Goal: Task Accomplishment & Management: Use online tool/utility

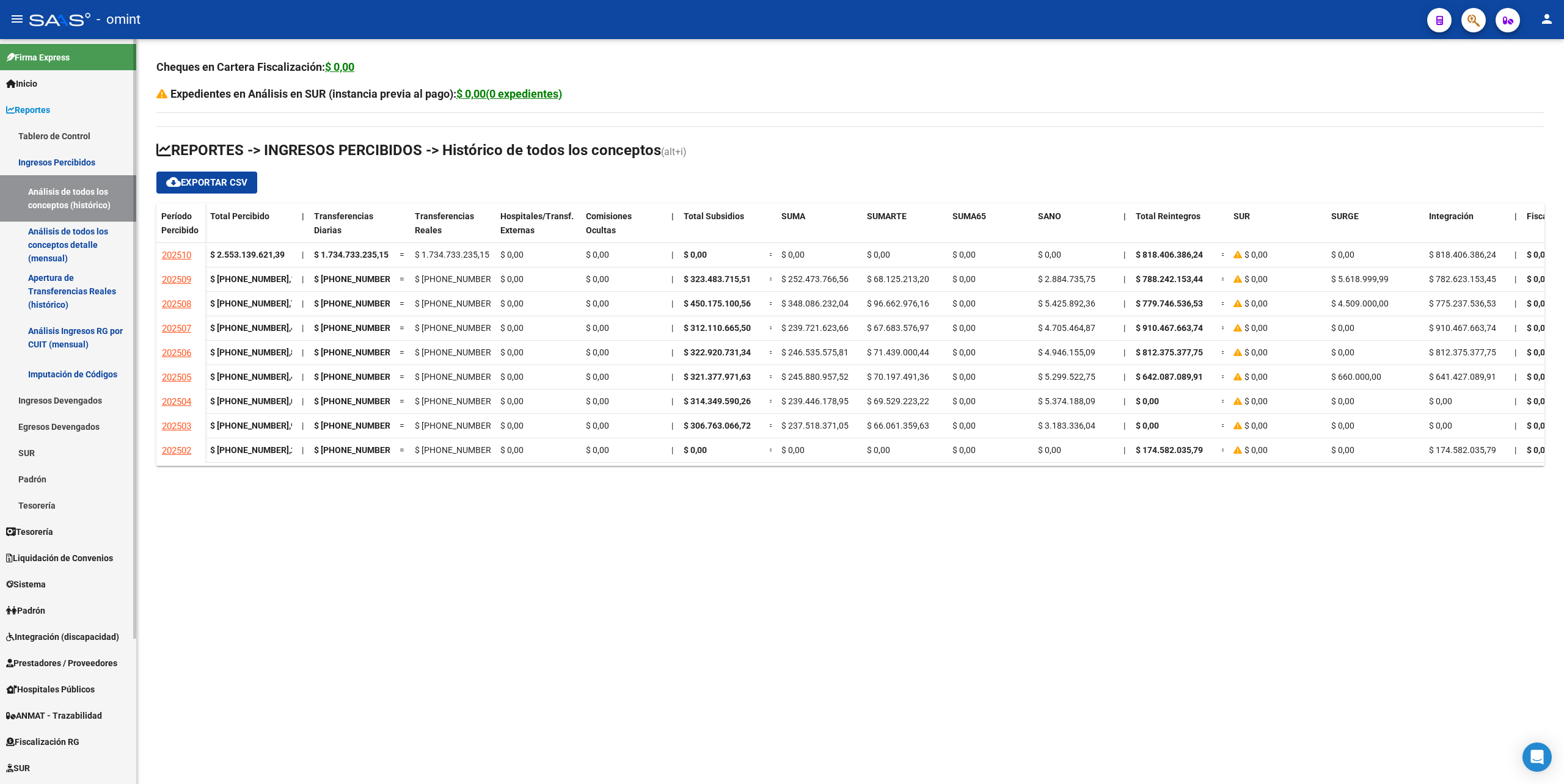
click at [52, 557] on span "Liquidación de Convenios" at bounding box center [60, 558] width 107 height 13
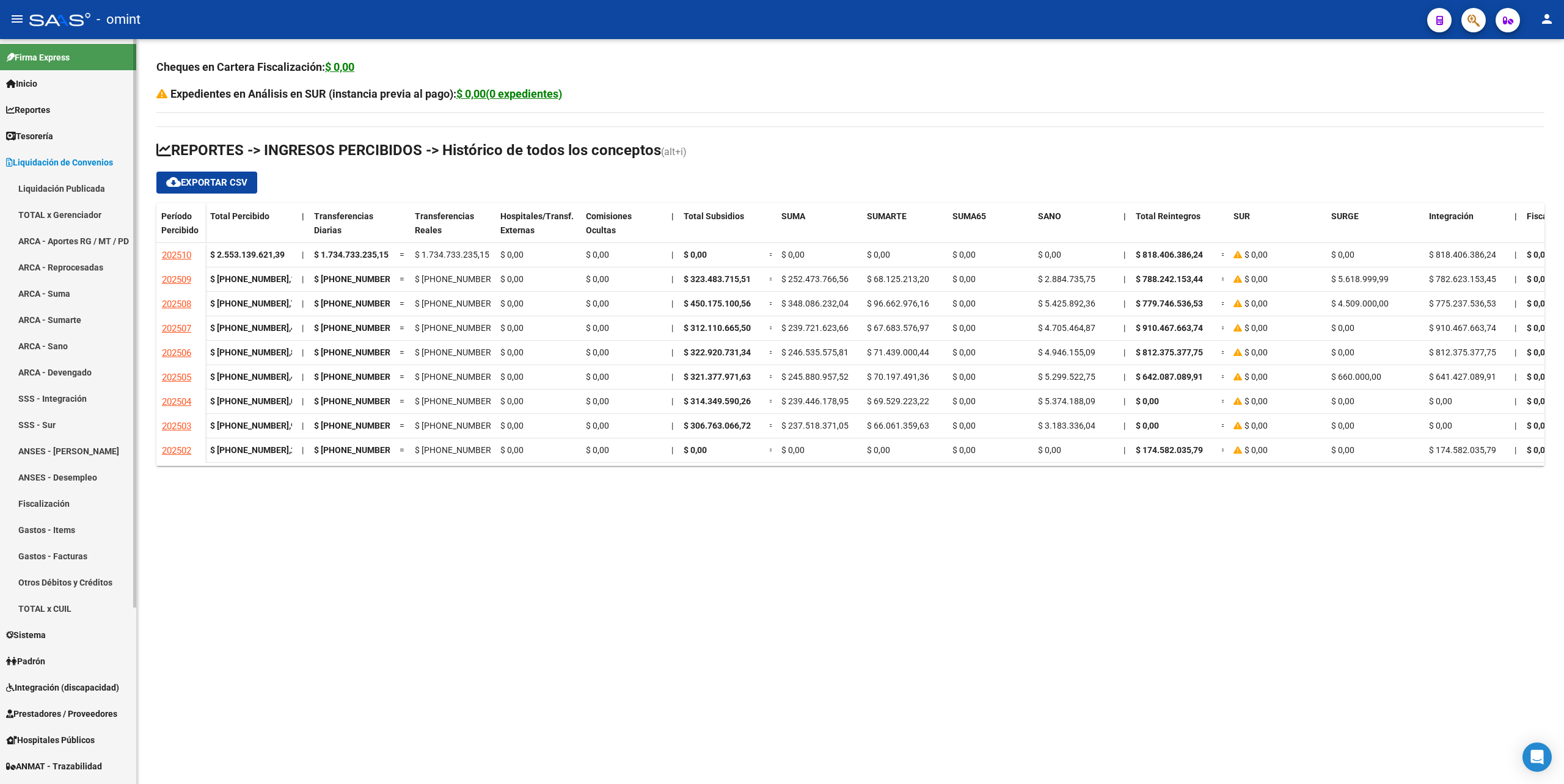
click at [50, 213] on link "TOTAL x Gerenciador" at bounding box center [68, 215] width 136 height 26
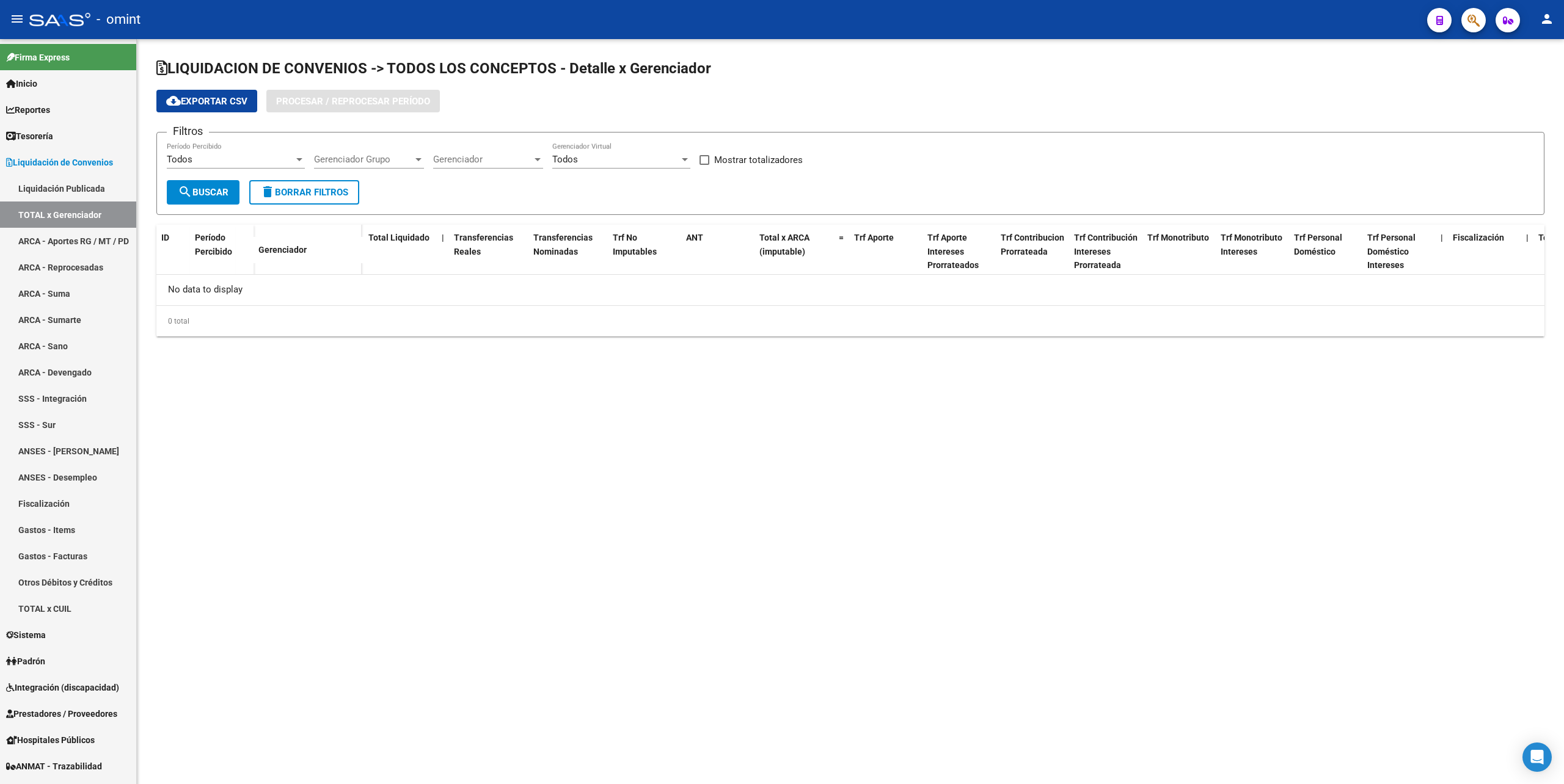
checkbox input "true"
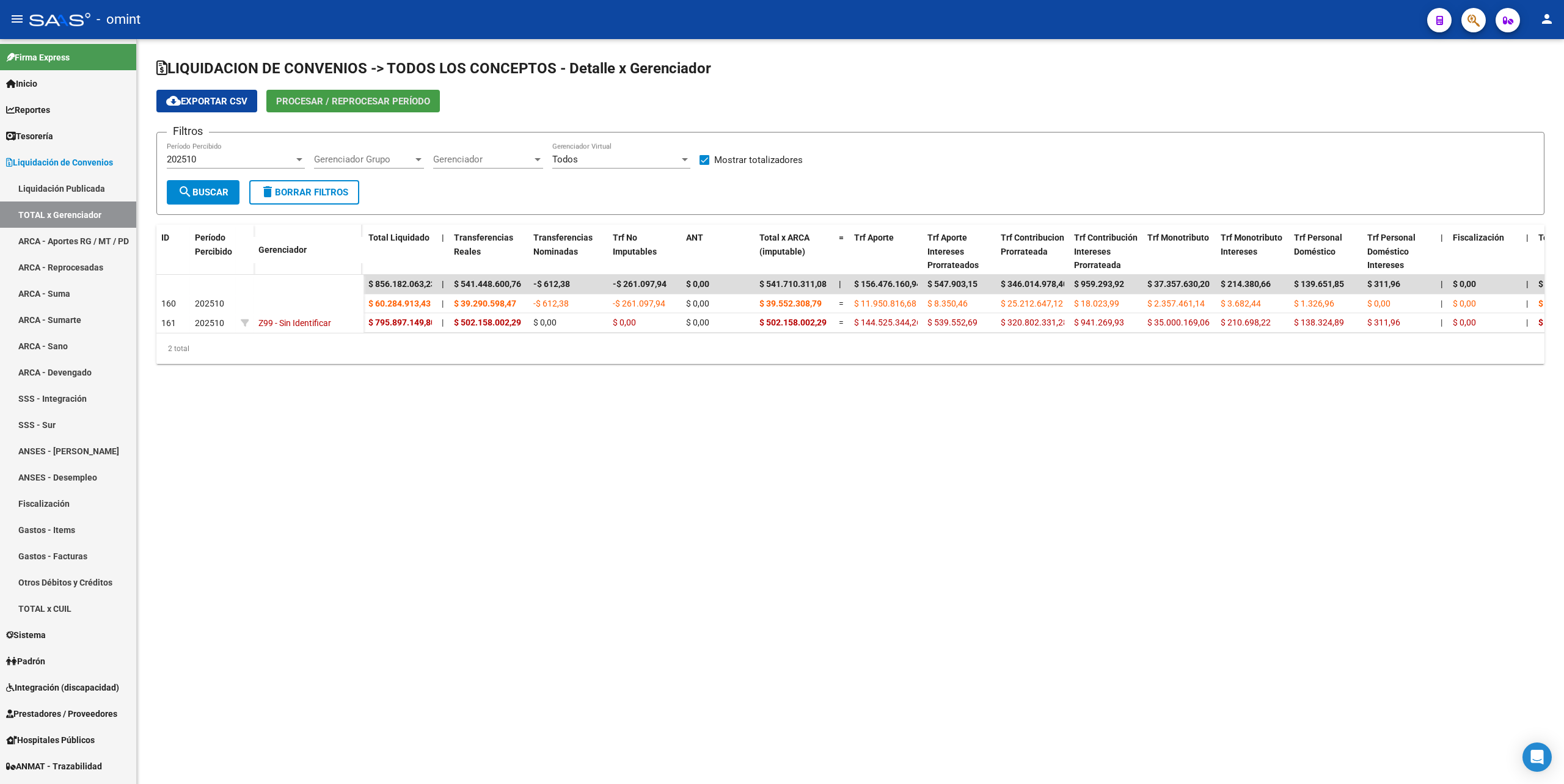
click at [342, 104] on span "Procesar / Reprocesar período" at bounding box center [353, 101] width 154 height 11
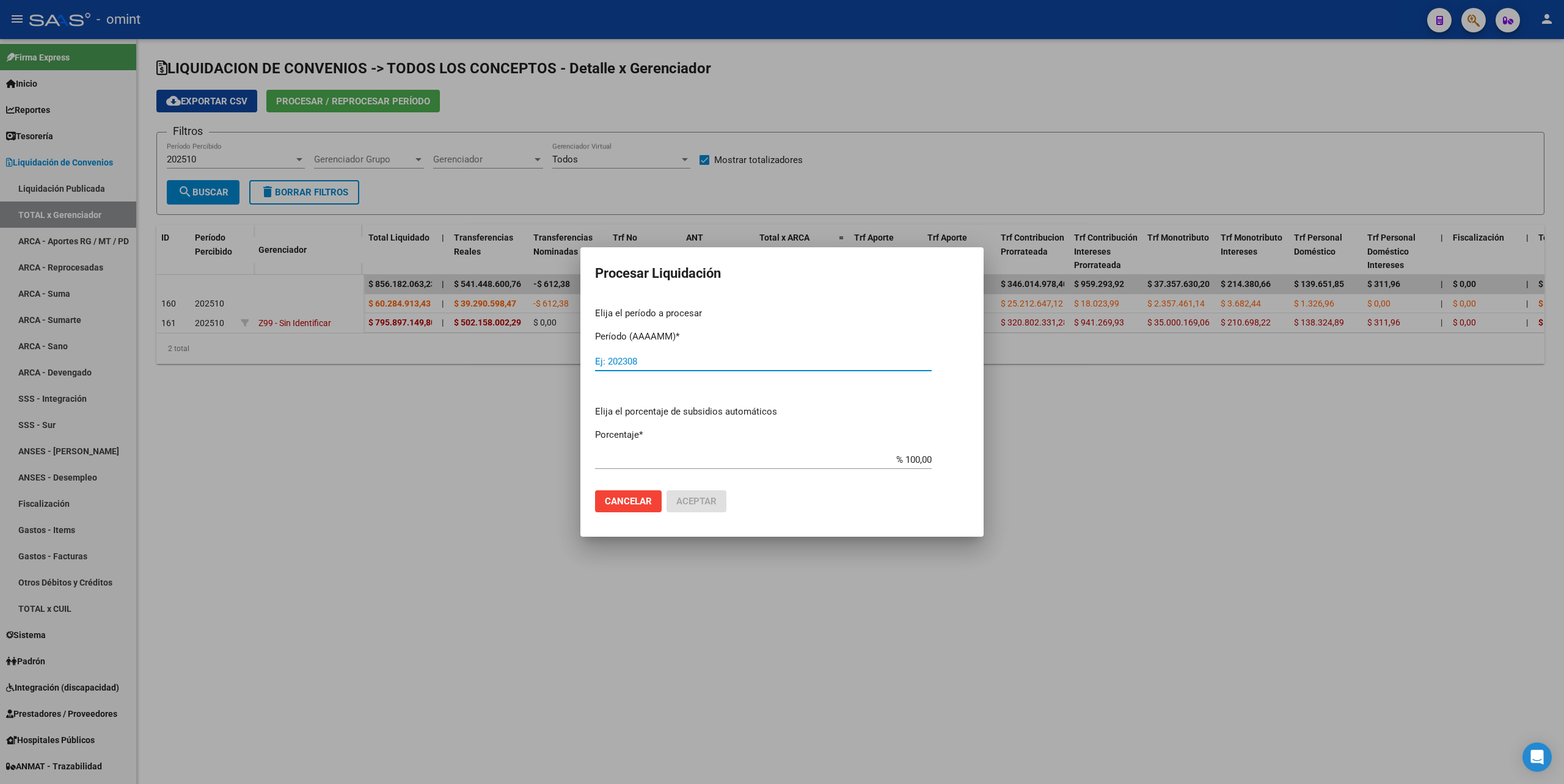
click at [668, 364] on input "Ej: 202308" at bounding box center [763, 362] width 337 height 11
type input "202510"
click at [708, 508] on button "Aceptar" at bounding box center [696, 501] width 60 height 22
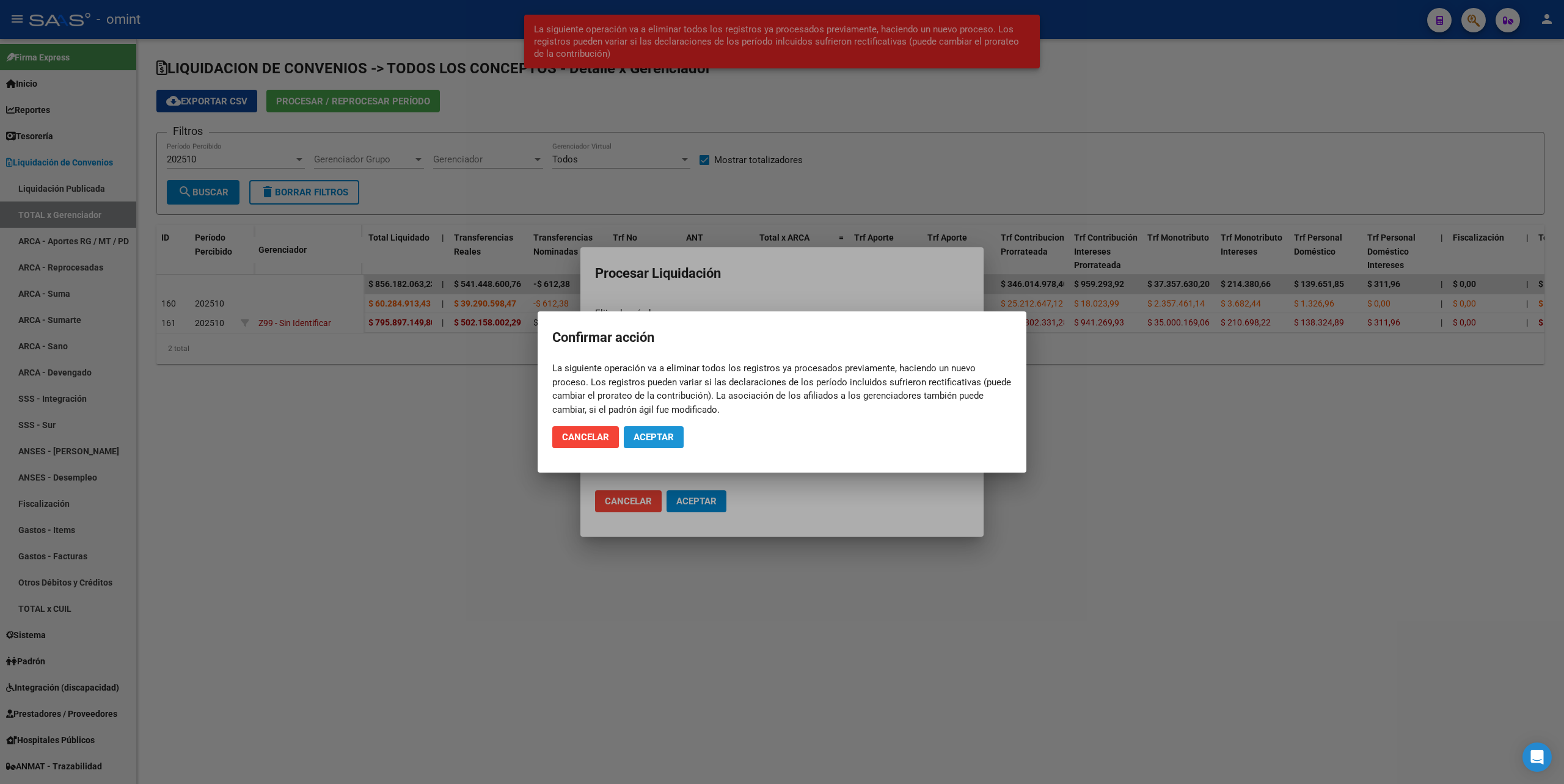
click at [663, 442] on span "Aceptar" at bounding box center [653, 437] width 40 height 11
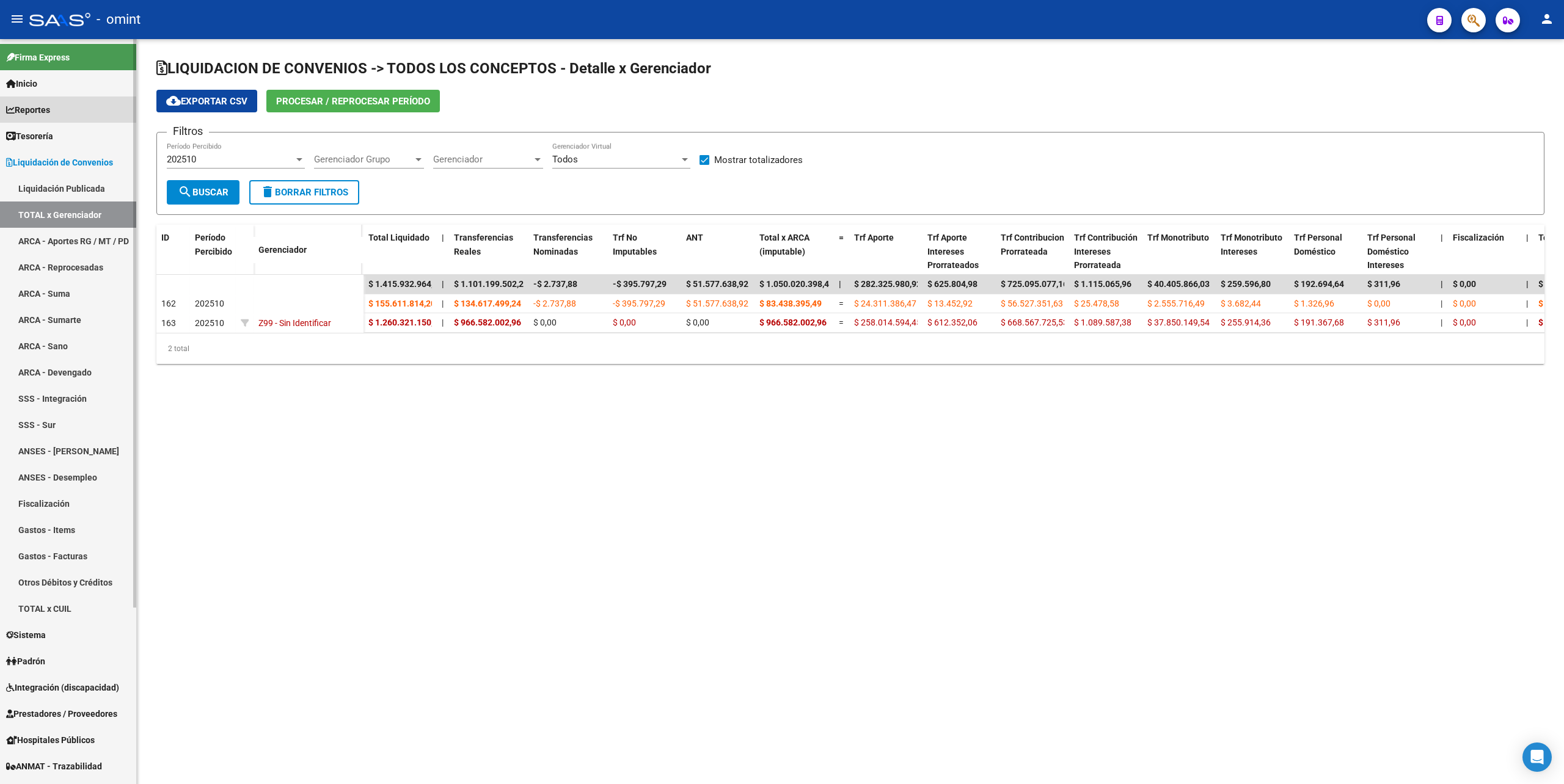
click at [46, 111] on span "Reportes" at bounding box center [28, 110] width 44 height 13
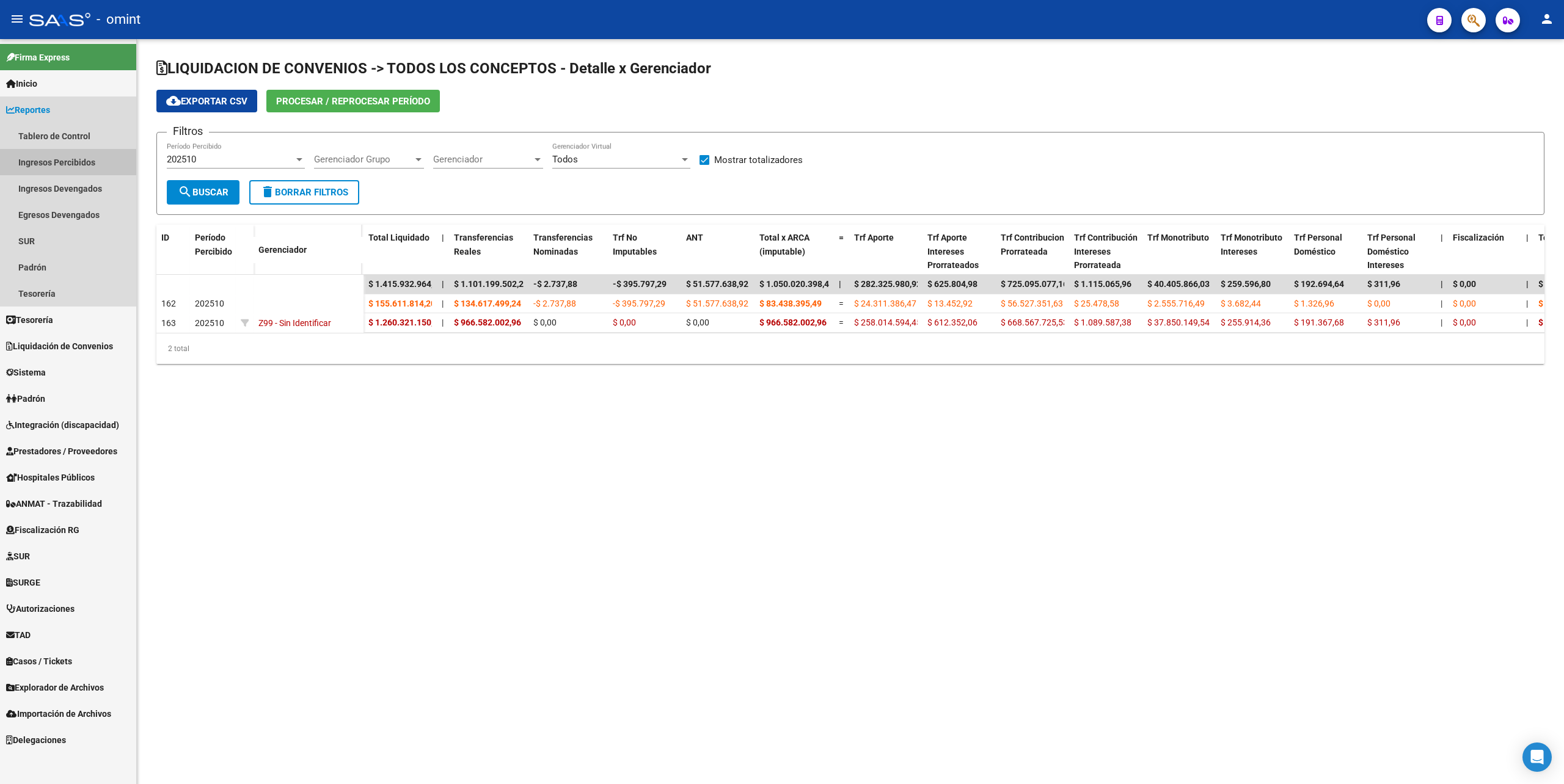
click at [62, 167] on link "Ingresos Percibidos" at bounding box center [68, 162] width 136 height 26
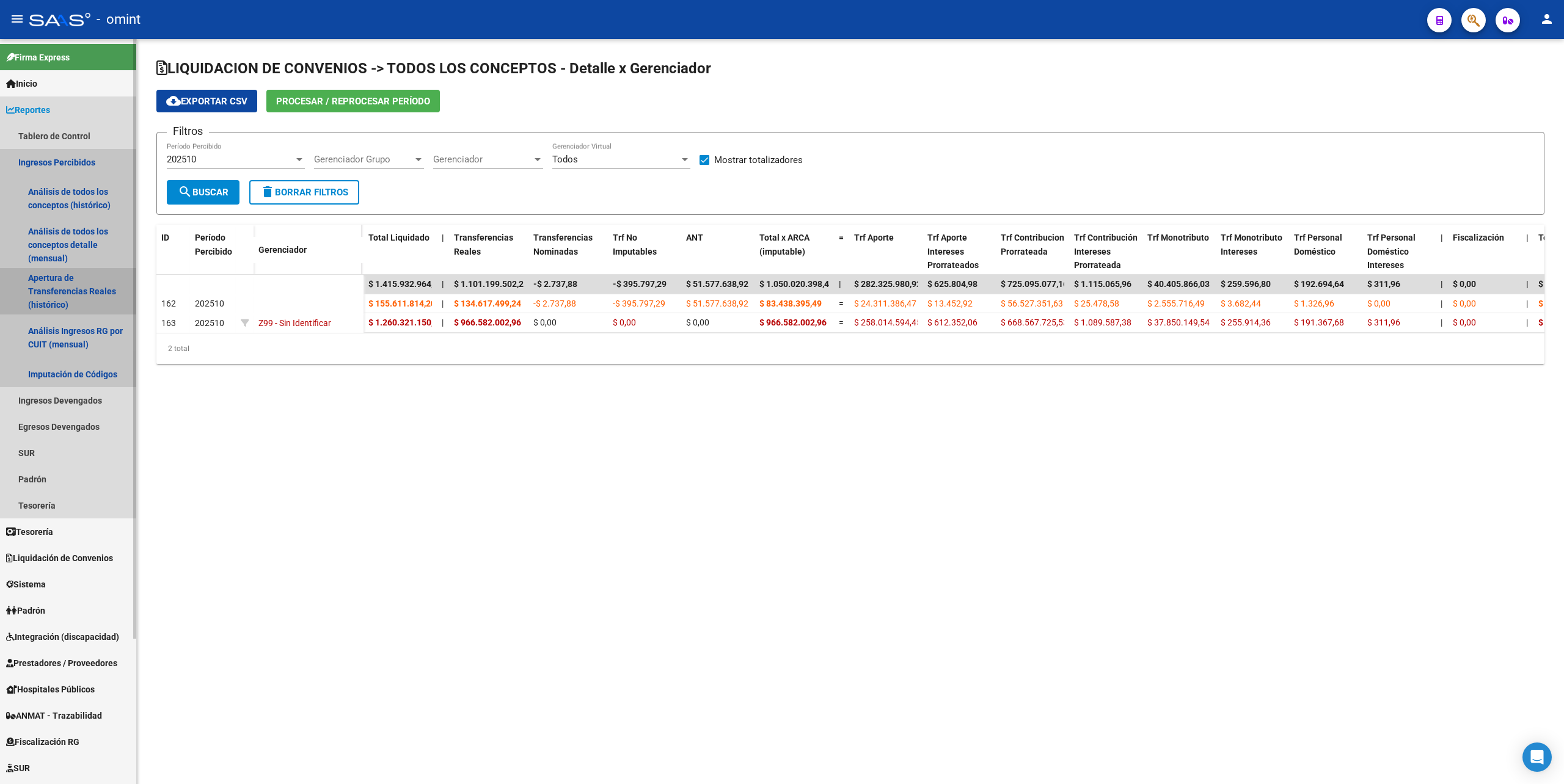
click at [63, 295] on link "Apertura de Transferencias Reales (histórico)" at bounding box center [68, 292] width 136 height 46
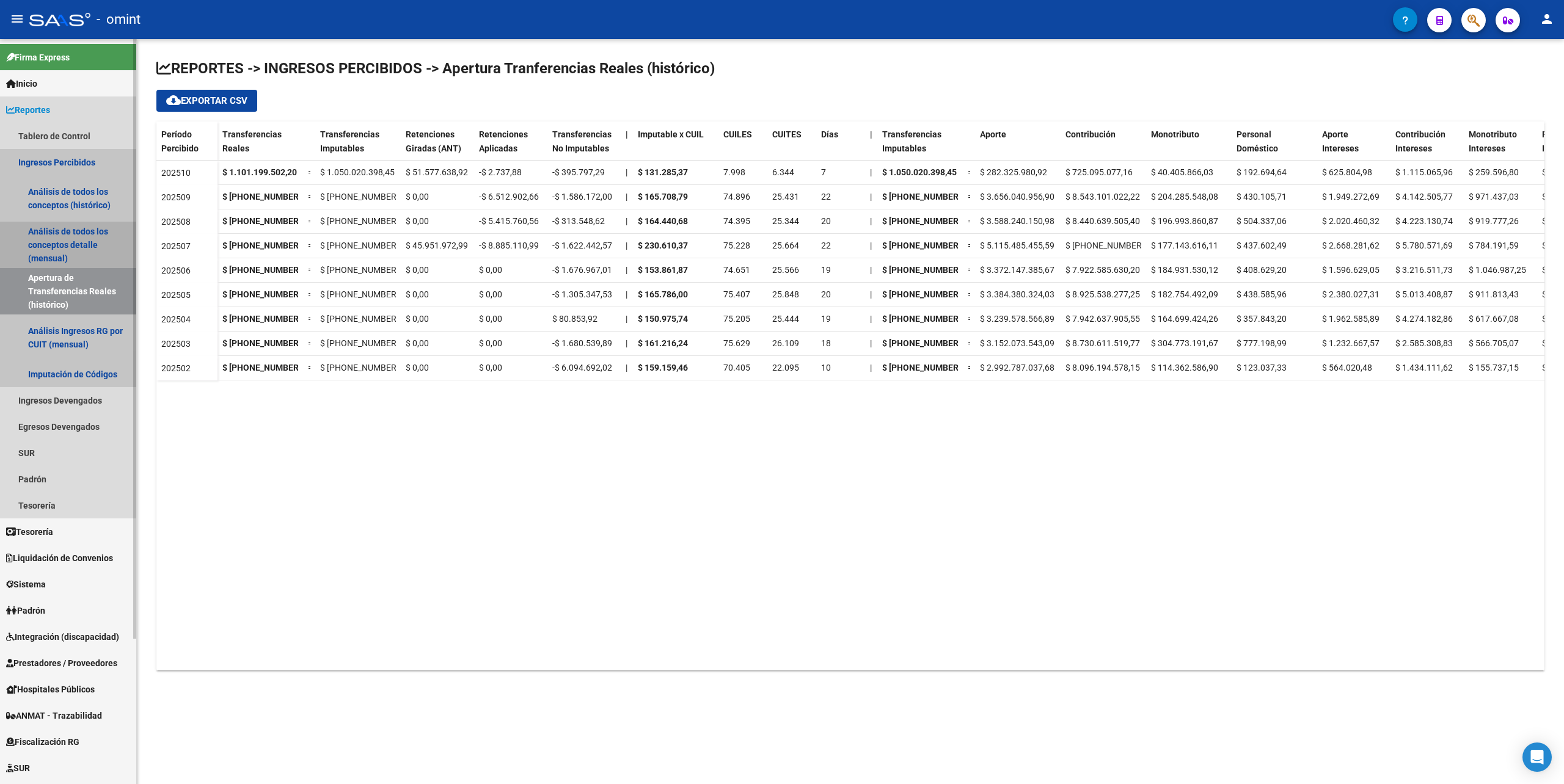
click at [74, 237] on link "Análisis de todos los conceptos detalle (mensual)" at bounding box center [68, 245] width 136 height 46
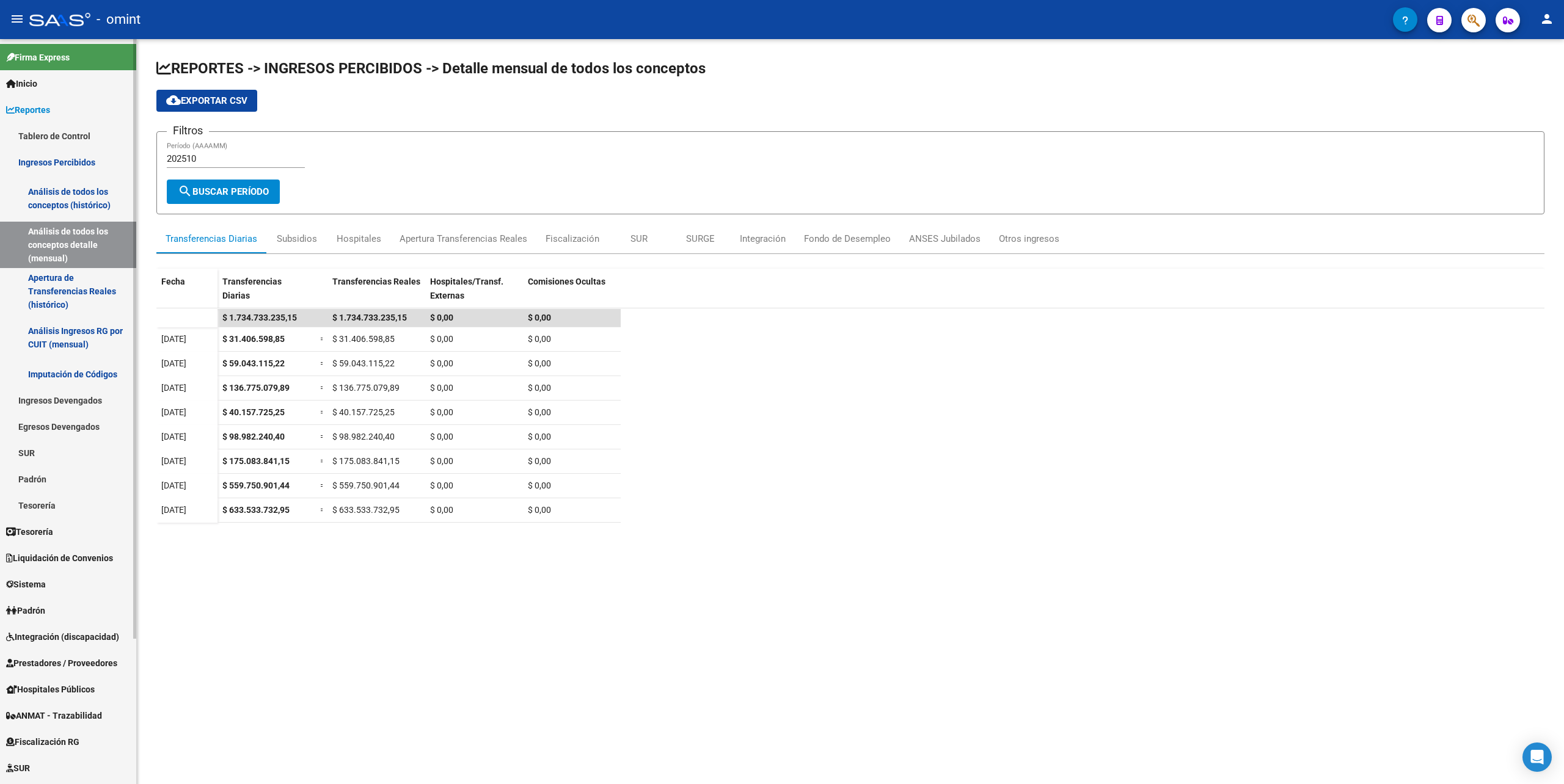
click at [44, 559] on span "Liquidación de Convenios" at bounding box center [60, 558] width 107 height 13
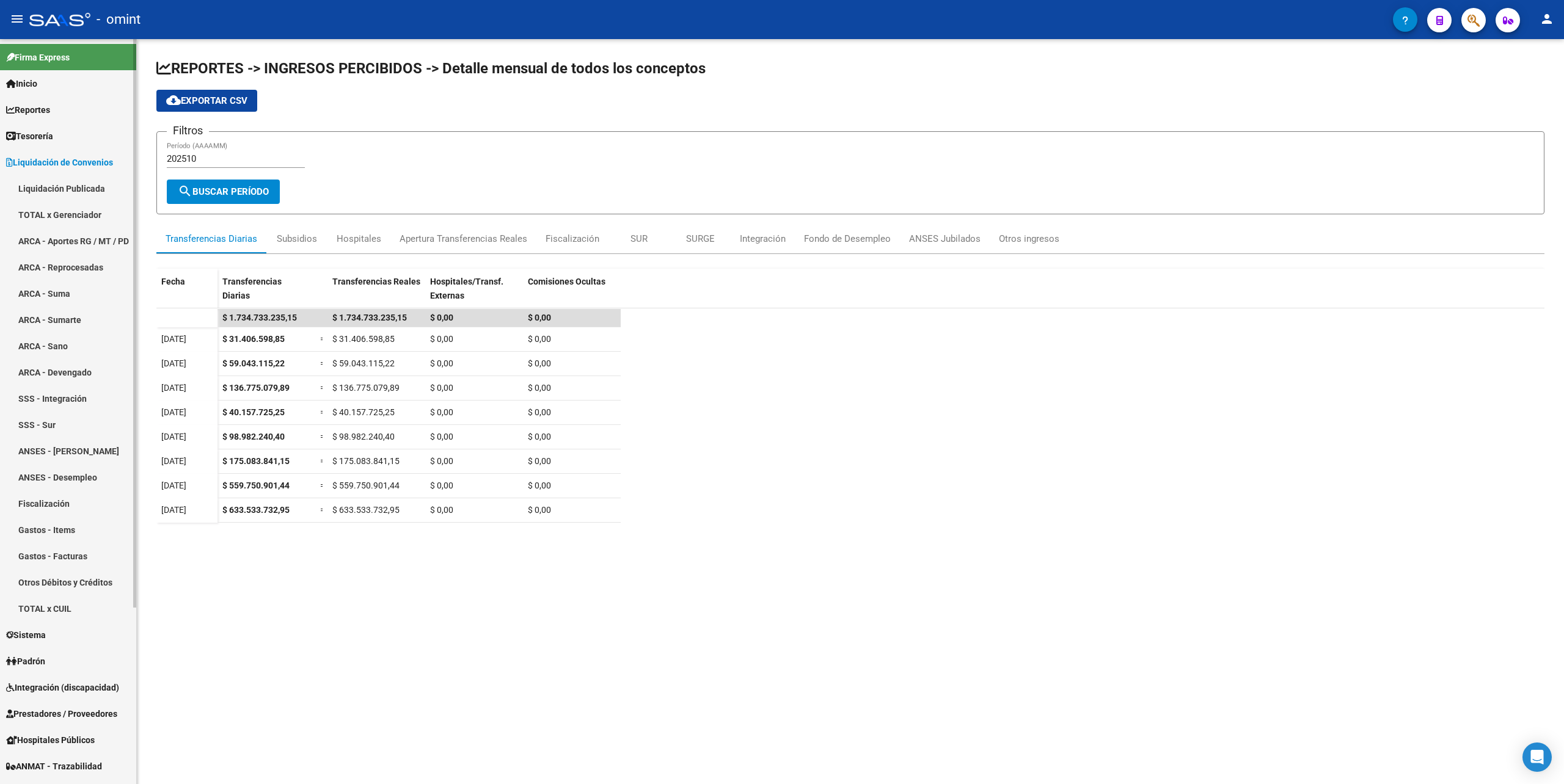
click at [48, 216] on link "TOTAL x Gerenciador" at bounding box center [68, 215] width 136 height 26
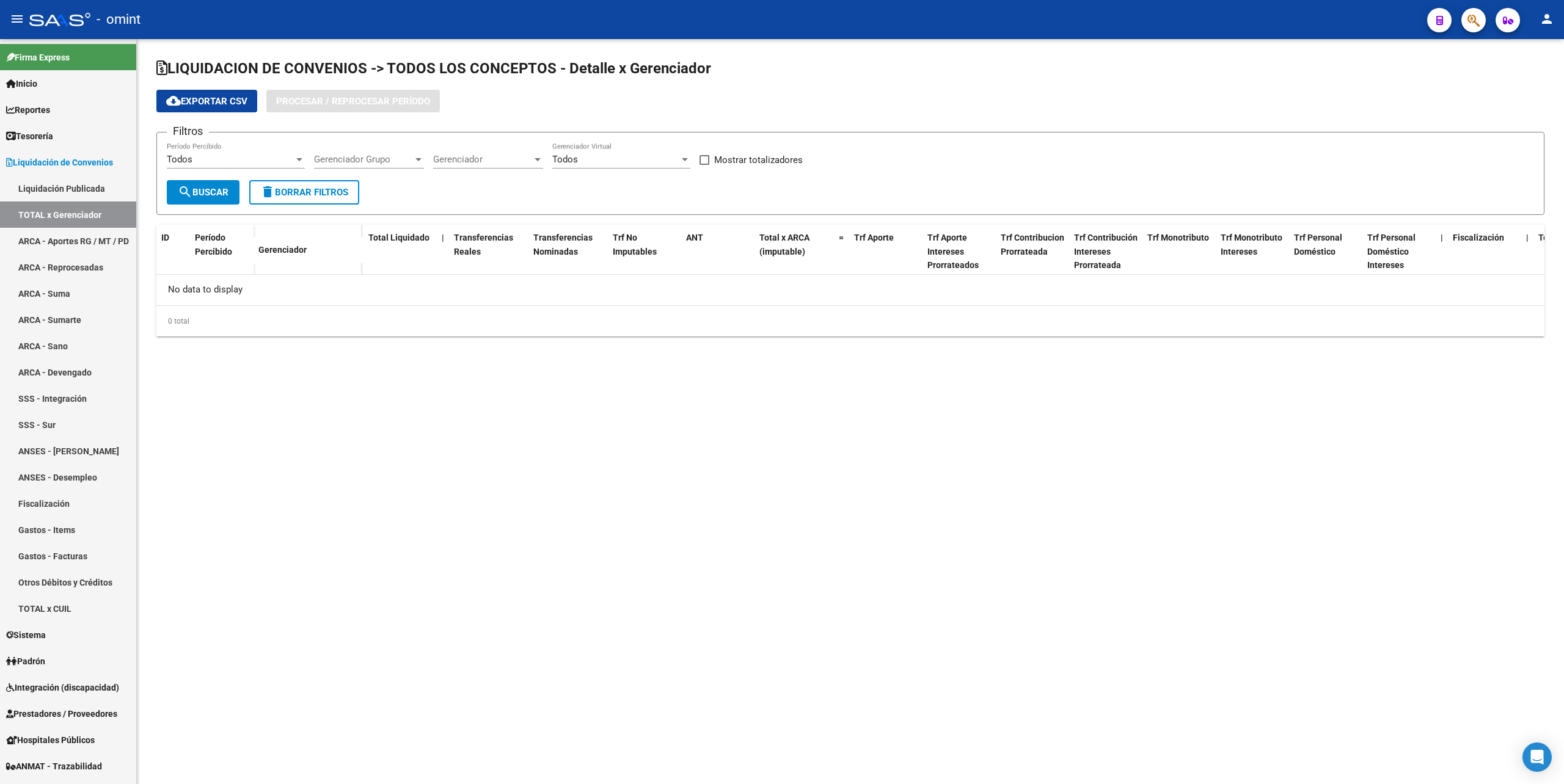
checkbox input "true"
